Goal: Task Accomplishment & Management: Manage account settings

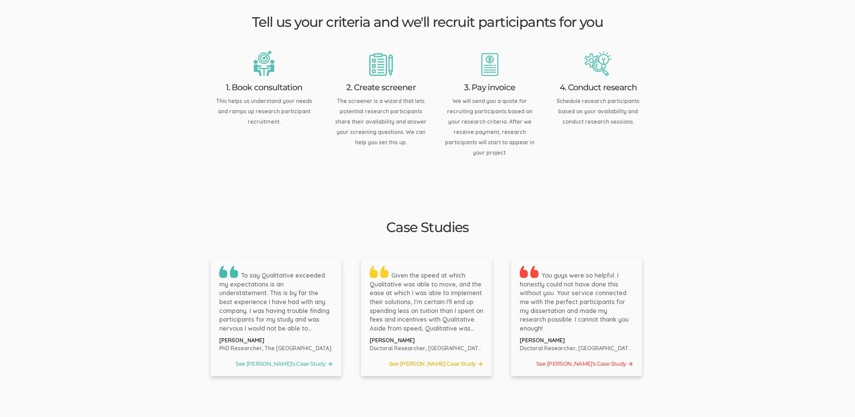
scroll to position [926, 0]
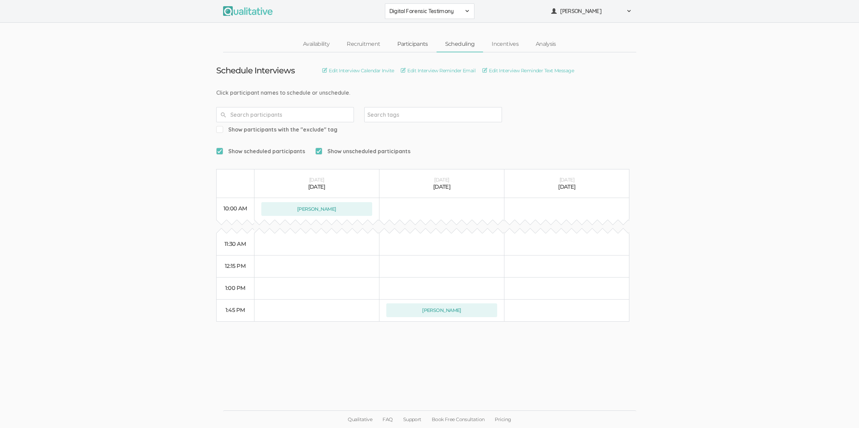
click at [417, 41] on link "Participants" at bounding box center [413, 44] width 48 height 15
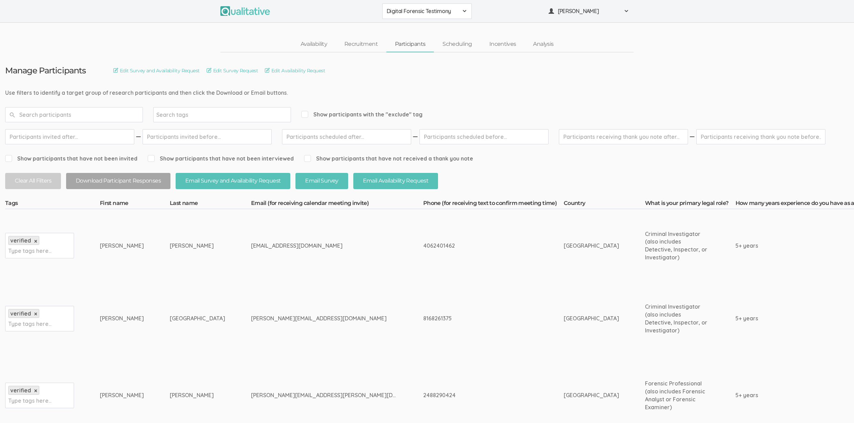
click at [319, 116] on span "Show participants with the "exclude" tag" at bounding box center [361, 115] width 121 height 8
click at [306, 116] on input "Show participants with the "exclude" tag" at bounding box center [303, 114] width 4 height 4
checkbox input "true"
click at [198, 283] on td "Bauer" at bounding box center [210, 318] width 81 height 73
drag, startPoint x: 32, startPoint y: 95, endPoint x: 225, endPoint y: 92, distance: 193.2
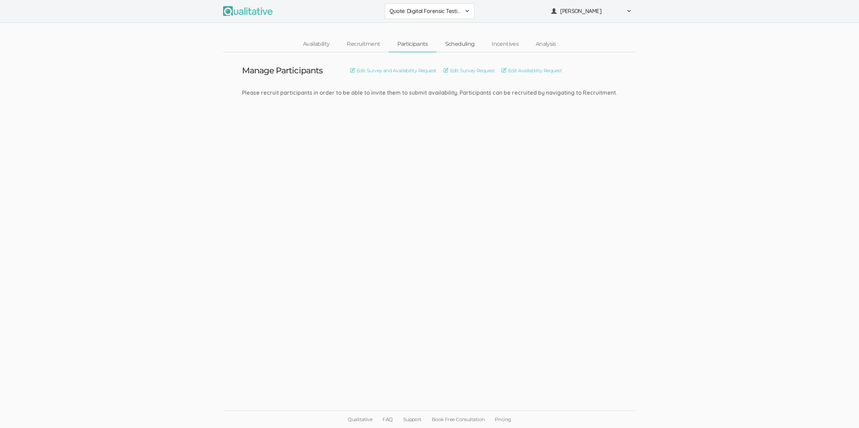
click at [462, 42] on link "Scheduling" at bounding box center [460, 44] width 47 height 15
click at [413, 43] on link "Participants" at bounding box center [413, 44] width 48 height 15
click at [495, 152] on ui-view "Manage Participants Edit Survey and Availability Request Edit Survey Request Ed…" at bounding box center [429, 214] width 859 height 324
click at [456, 47] on link "Scheduling" at bounding box center [460, 44] width 47 height 15
click at [407, 45] on link "Participants" at bounding box center [413, 44] width 48 height 15
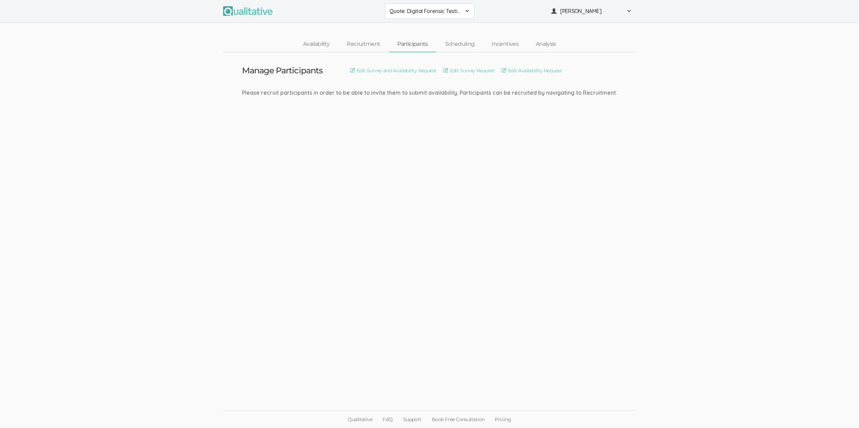
click at [444, 216] on ui-view "Manage Participants Edit Survey and Availability Request Edit Survey Request Ed…" at bounding box center [429, 214] width 859 height 324
